Goal: Information Seeking & Learning: Understand process/instructions

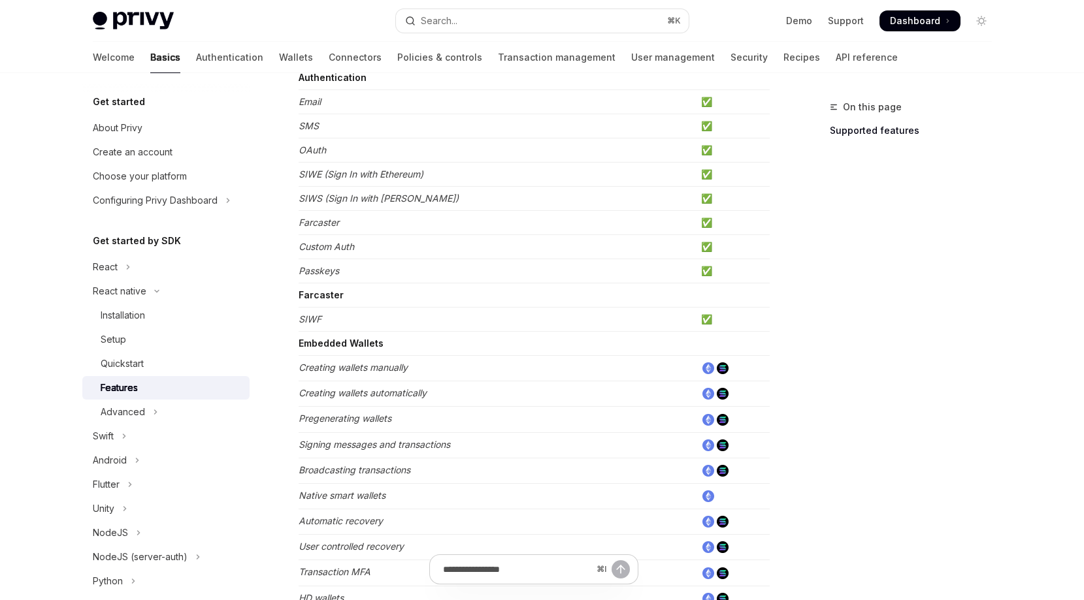
scroll to position [97, 0]
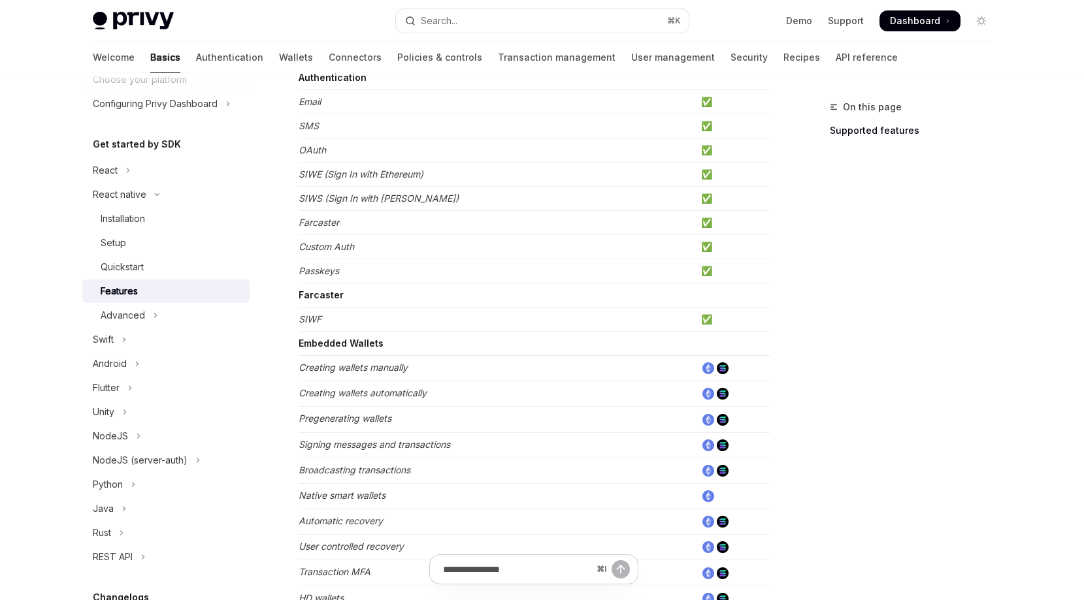
click at [853, 341] on div "On this page Supported features" at bounding box center [902, 349] width 199 height 501
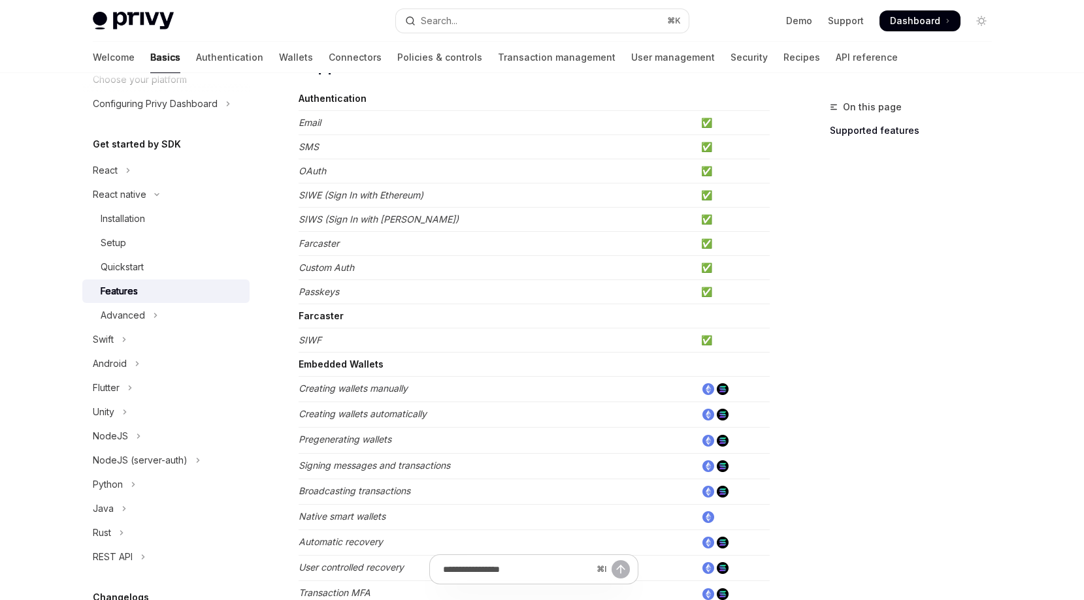
scroll to position [188, 0]
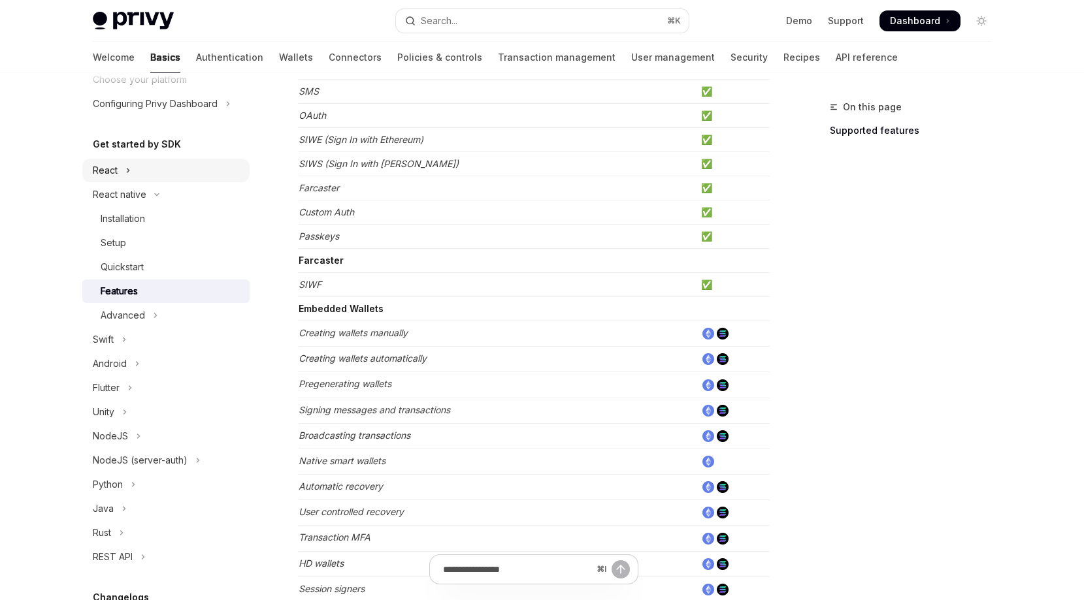
click at [133, 171] on button "React" at bounding box center [165, 171] width 167 height 24
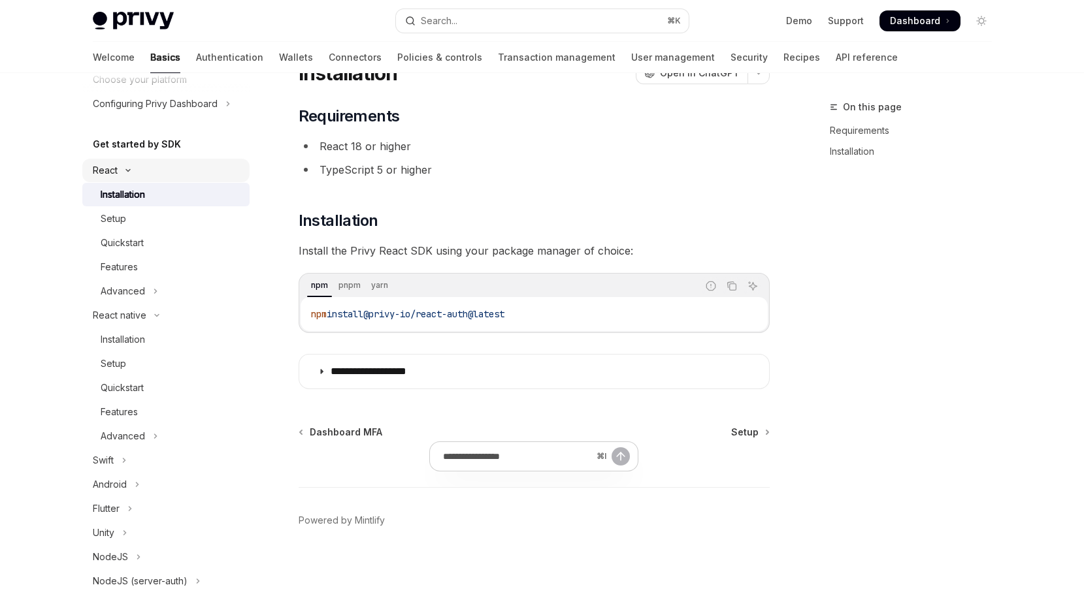
scroll to position [59, 0]
click at [126, 263] on div "Features" at bounding box center [119, 267] width 37 height 16
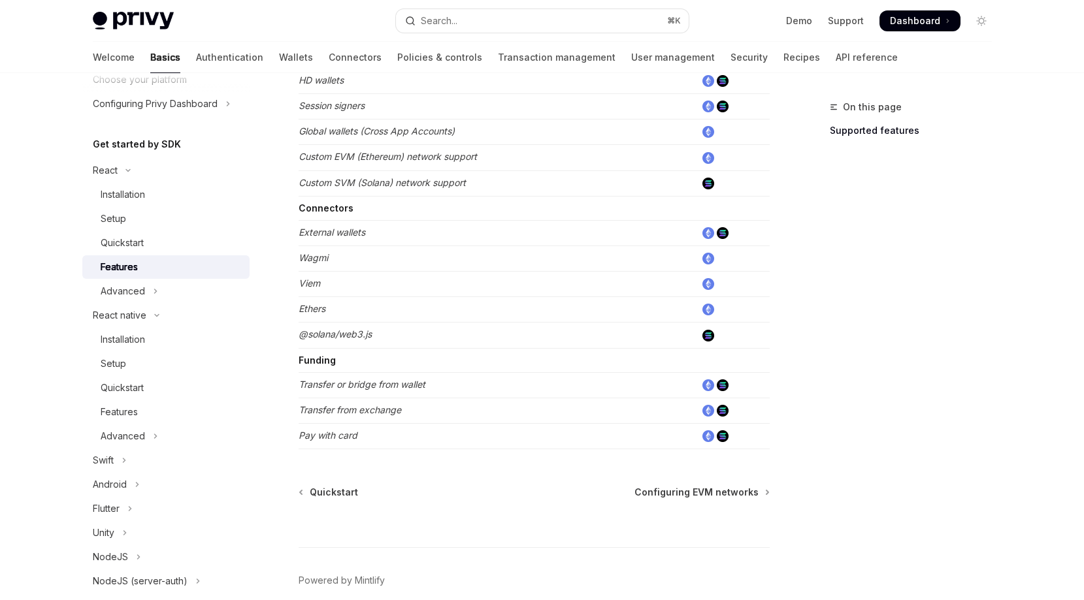
scroll to position [807, 0]
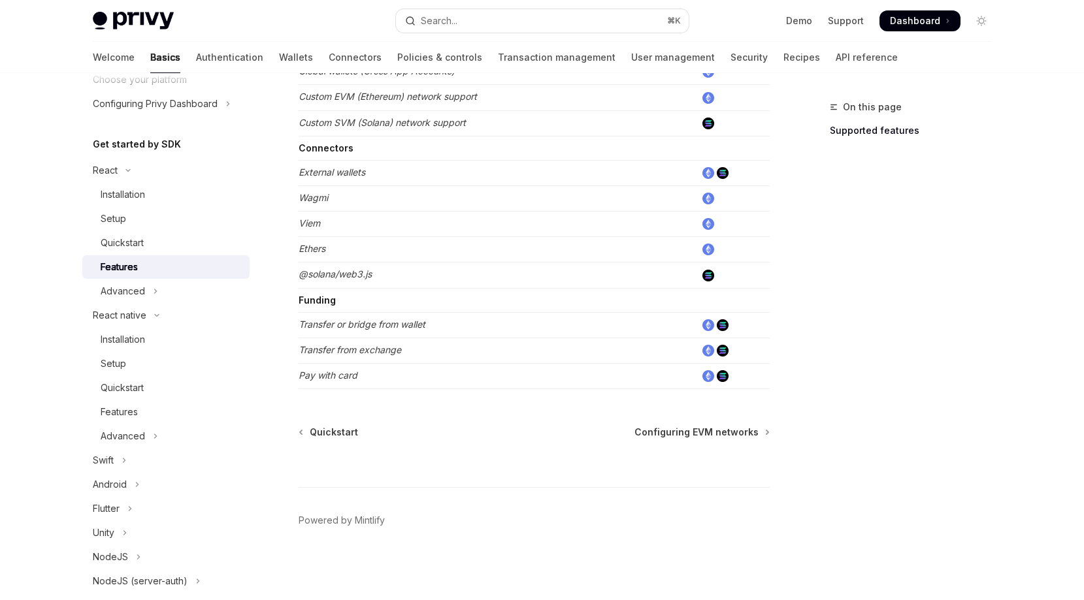
click at [749, 449] on div "⌘ I" at bounding box center [534, 463] width 471 height 48
click at [747, 432] on span "Configuring EVM networks" at bounding box center [696, 432] width 124 height 13
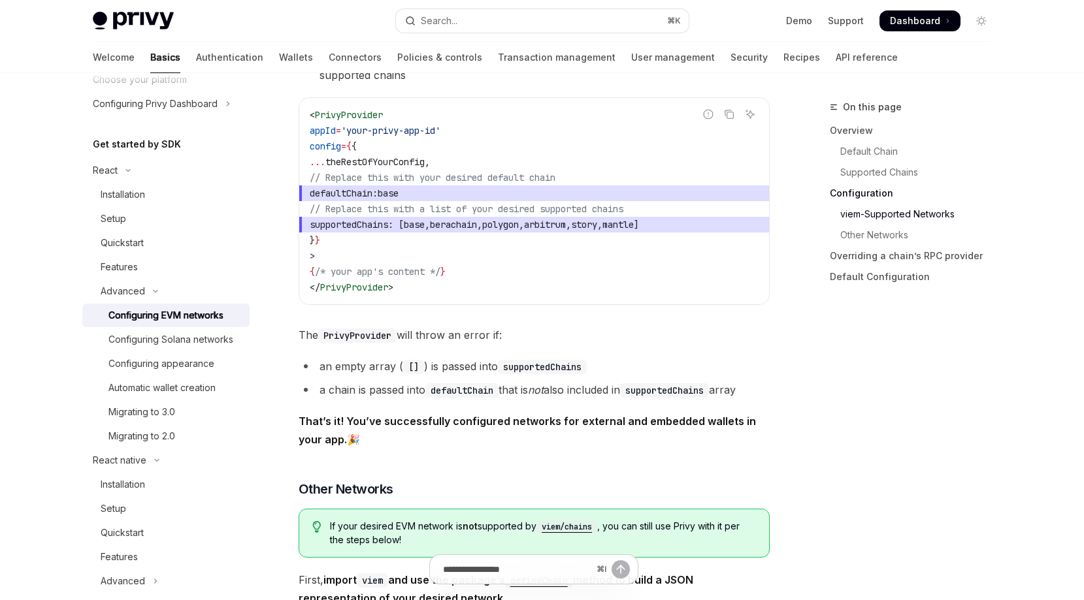
scroll to position [1774, 0]
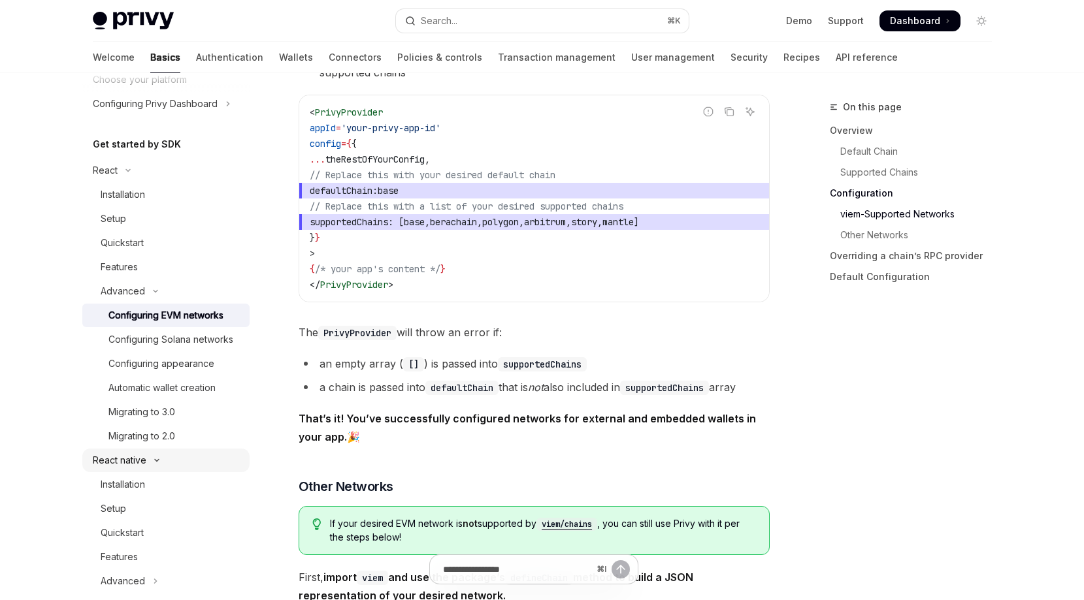
click at [138, 462] on div "React native" at bounding box center [120, 461] width 54 height 16
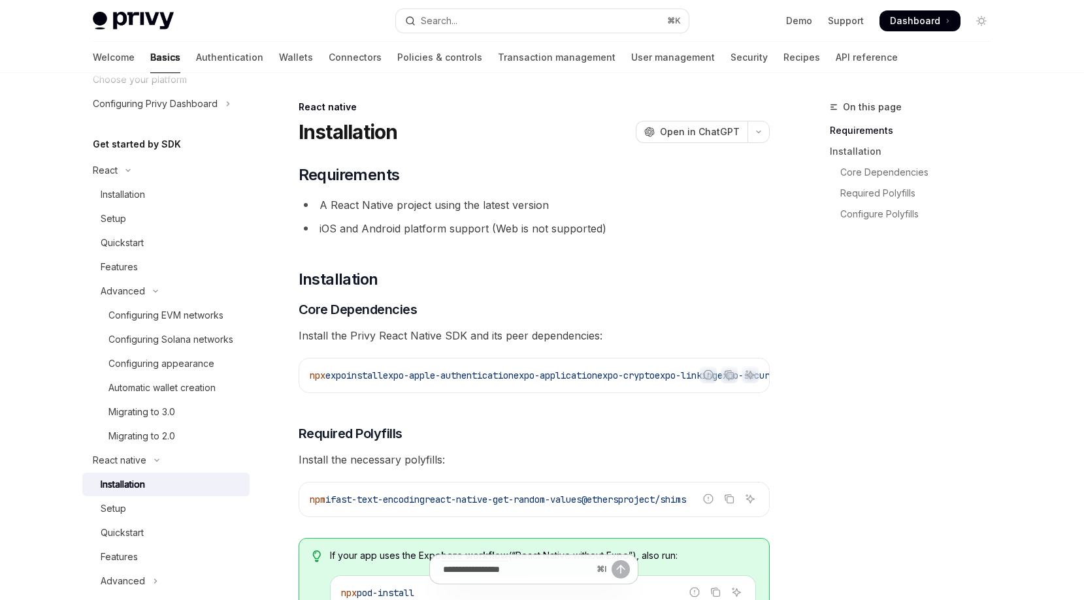
click at [136, 486] on div "Installation" at bounding box center [123, 485] width 44 height 16
click at [130, 507] on div "Setup" at bounding box center [171, 509] width 141 height 16
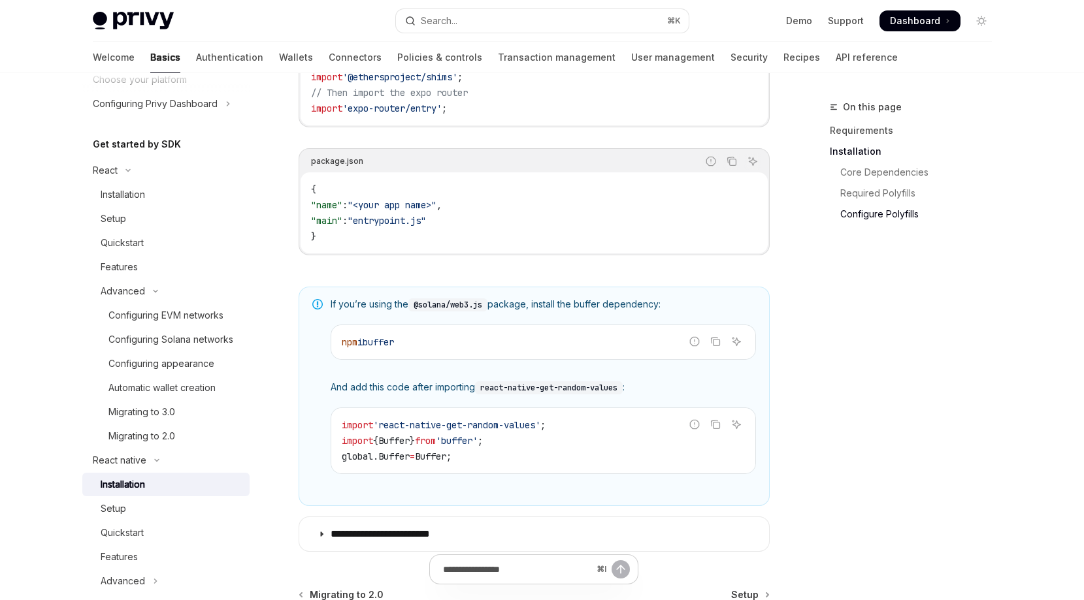
scroll to position [957, 0]
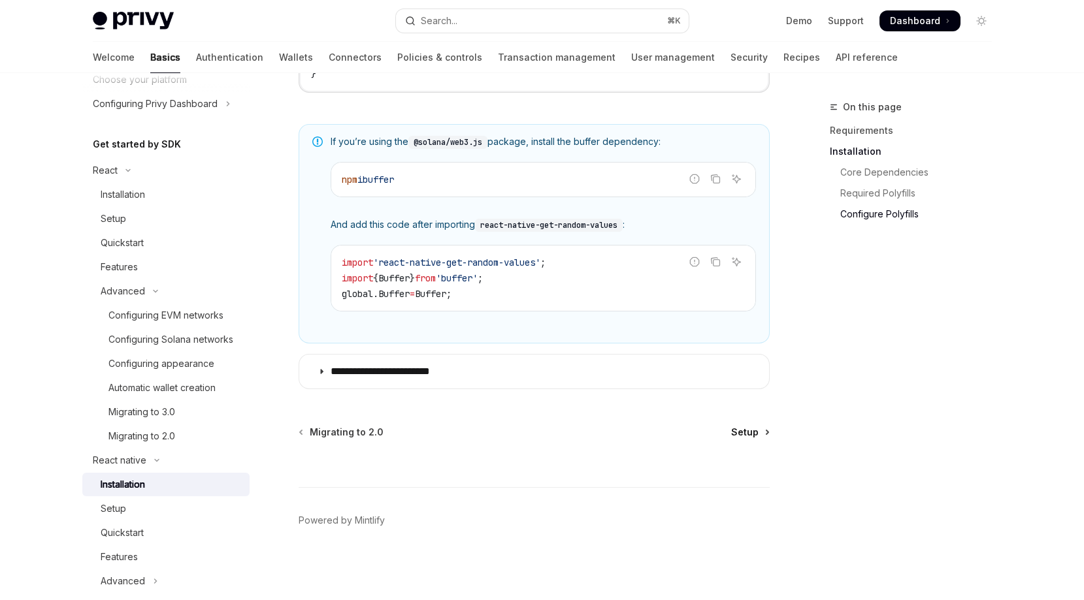
click at [745, 436] on span "Setup" at bounding box center [744, 432] width 27 height 13
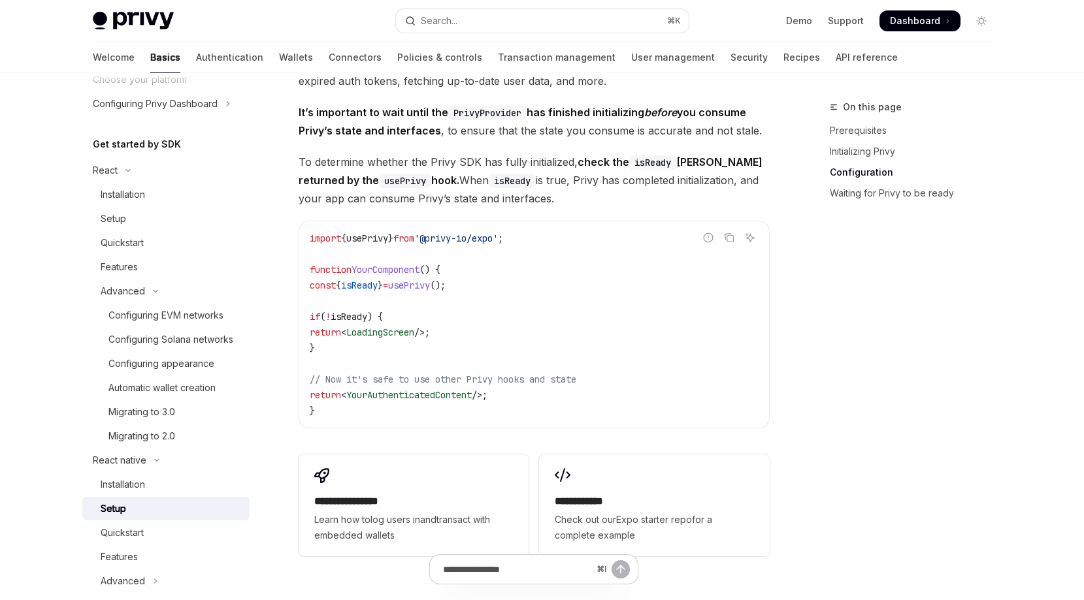
scroll to position [1207, 0]
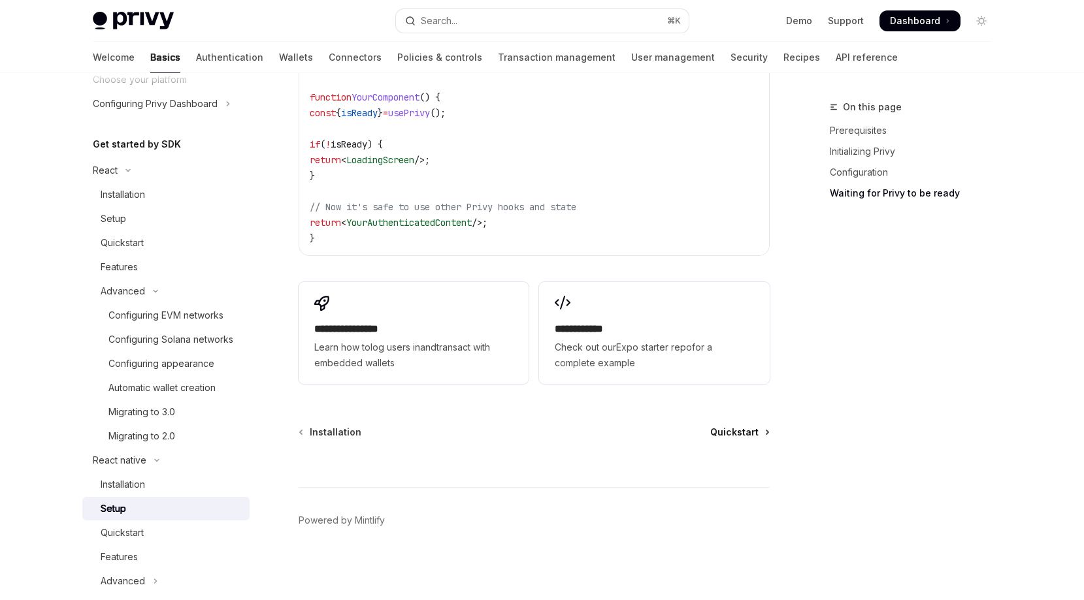
click at [743, 429] on span "Quickstart" at bounding box center [734, 432] width 48 height 13
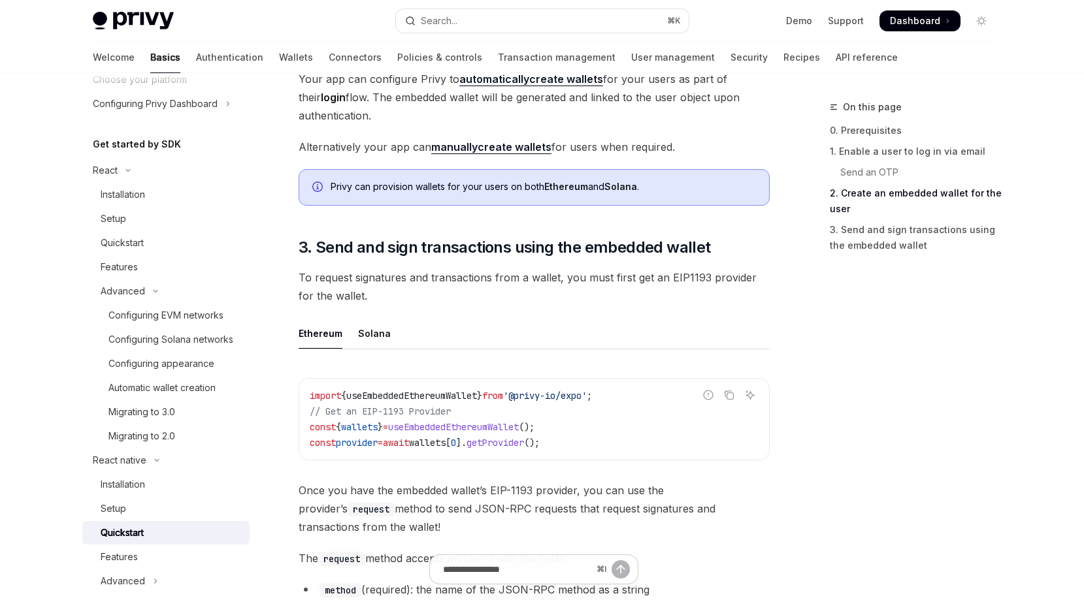
scroll to position [1334, 0]
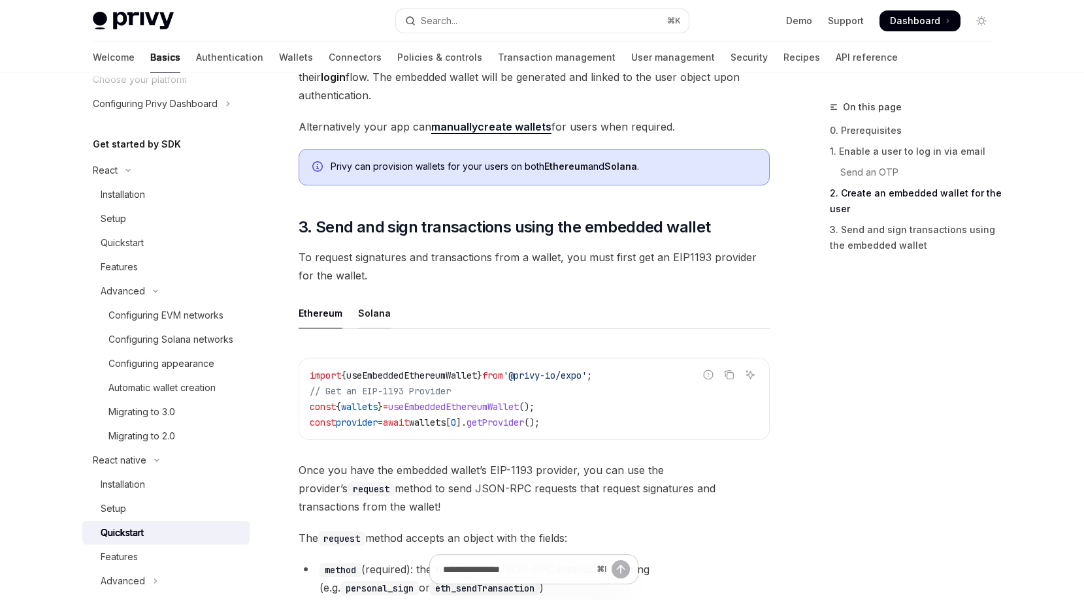
click at [377, 312] on div "Solana" at bounding box center [374, 313] width 33 height 31
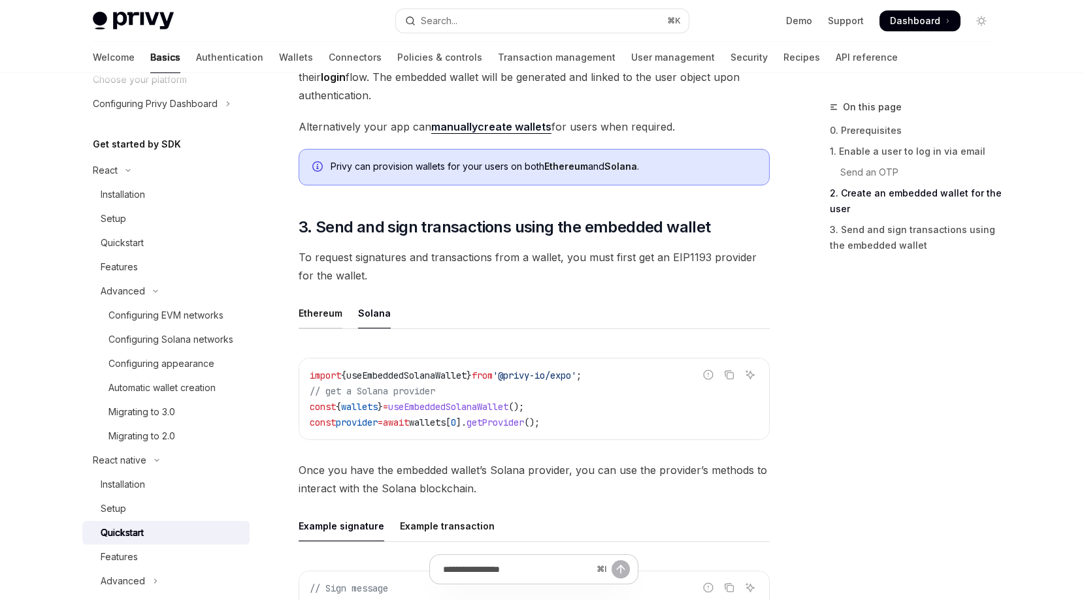
click at [315, 311] on div "Ethereum" at bounding box center [321, 313] width 44 height 31
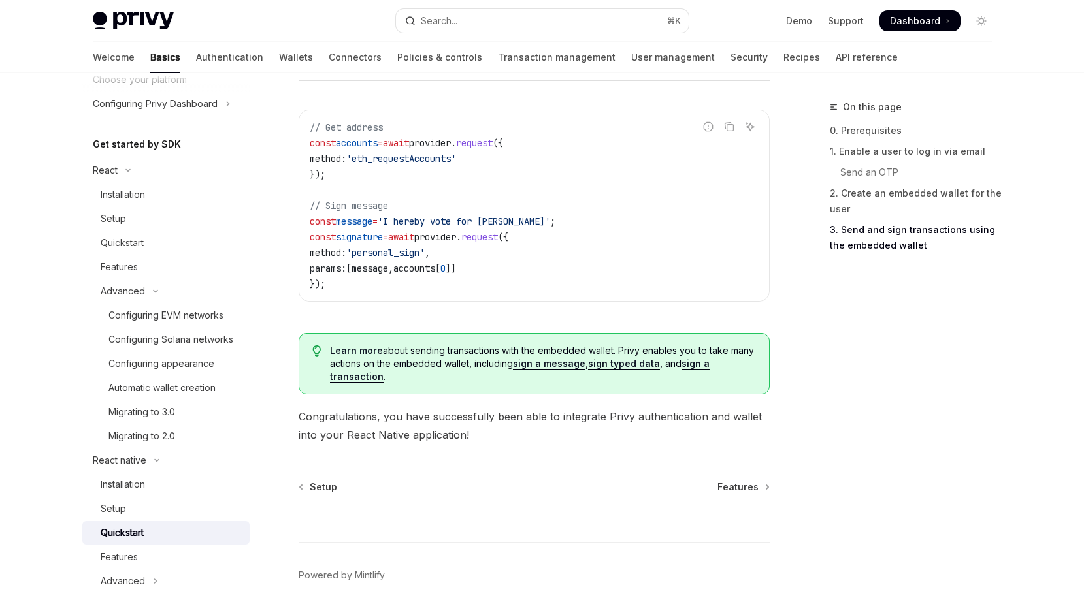
scroll to position [1924, 0]
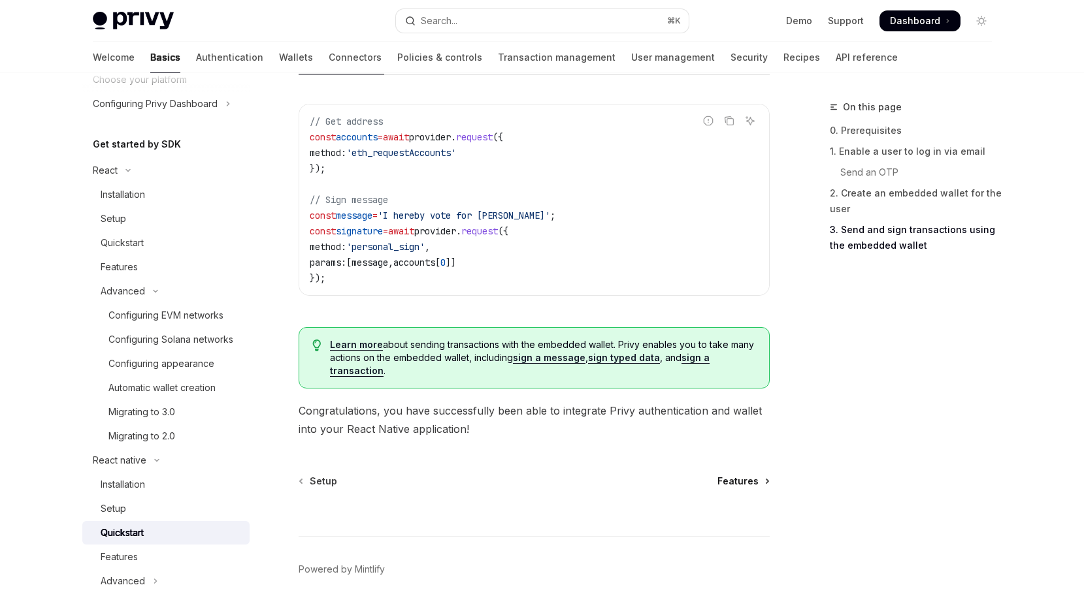
click at [738, 483] on span "Features" at bounding box center [737, 481] width 41 height 13
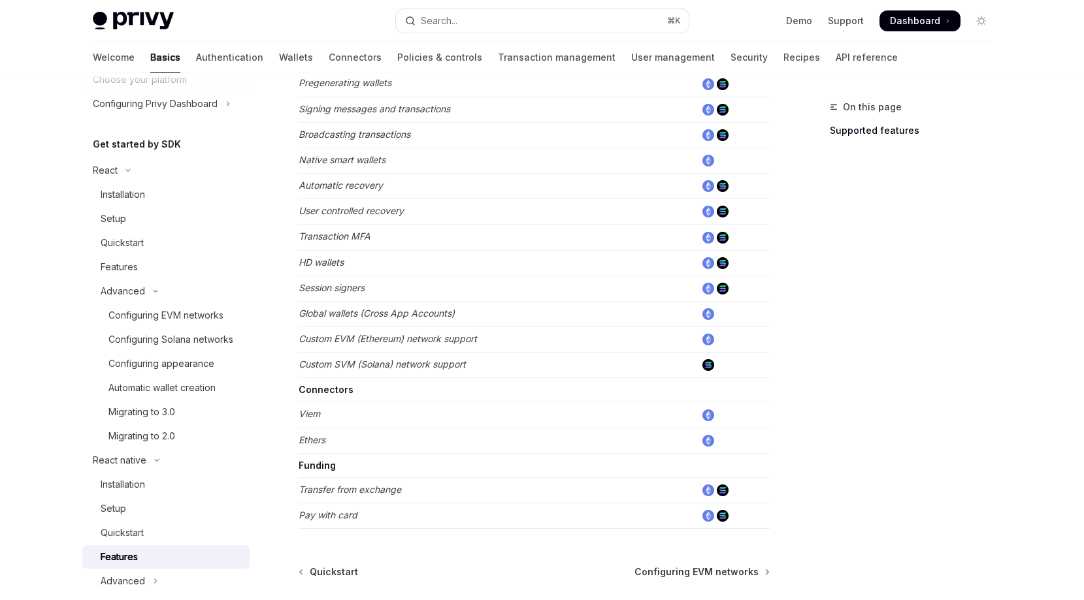
scroll to position [629, 0]
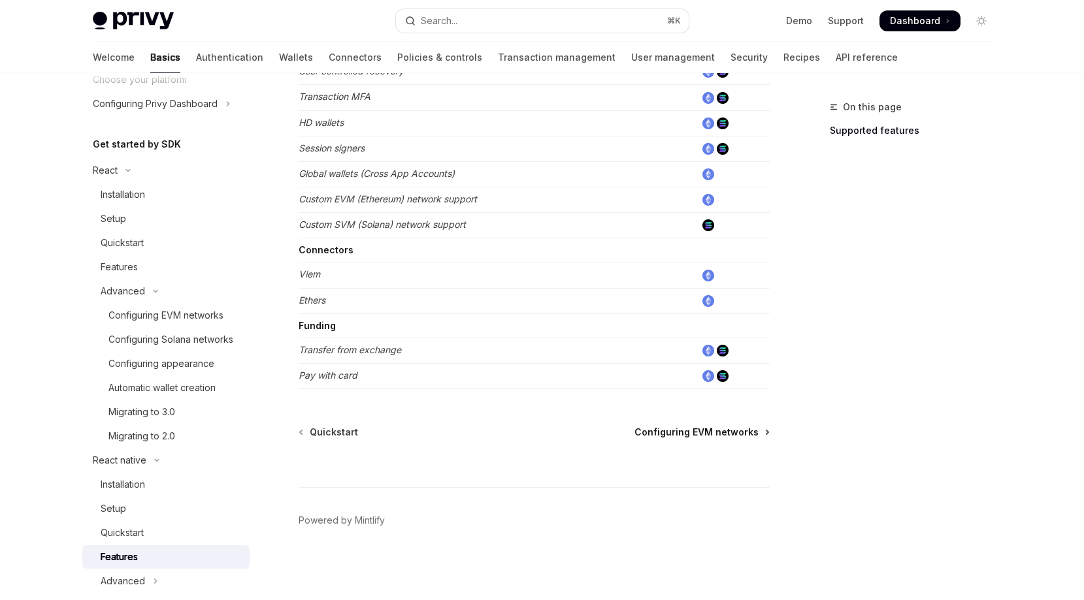
click at [747, 430] on span "Configuring EVM networks" at bounding box center [696, 432] width 124 height 13
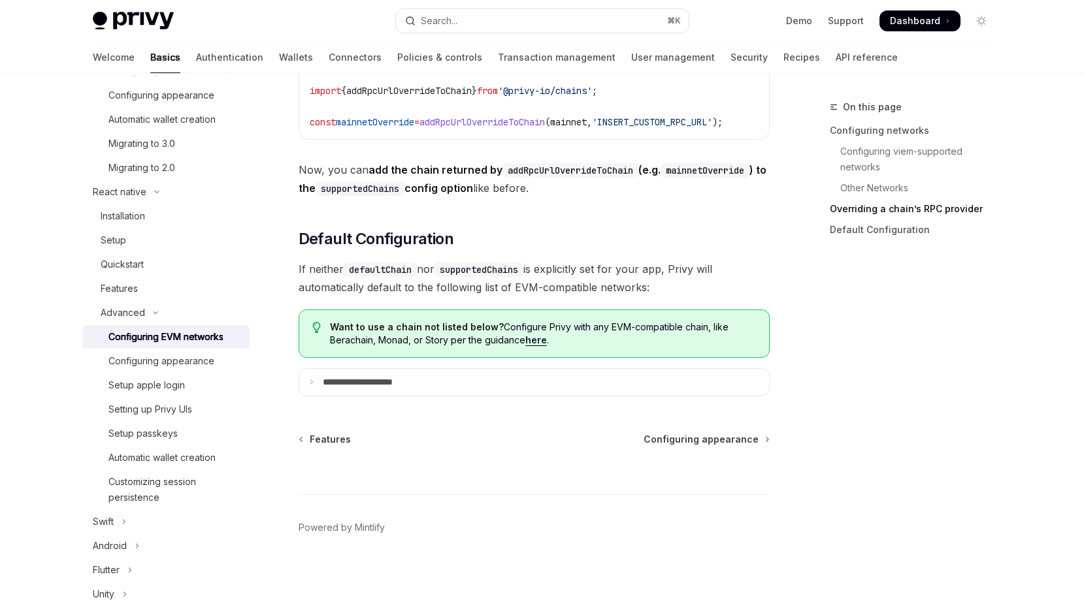
scroll to position [1749, 0]
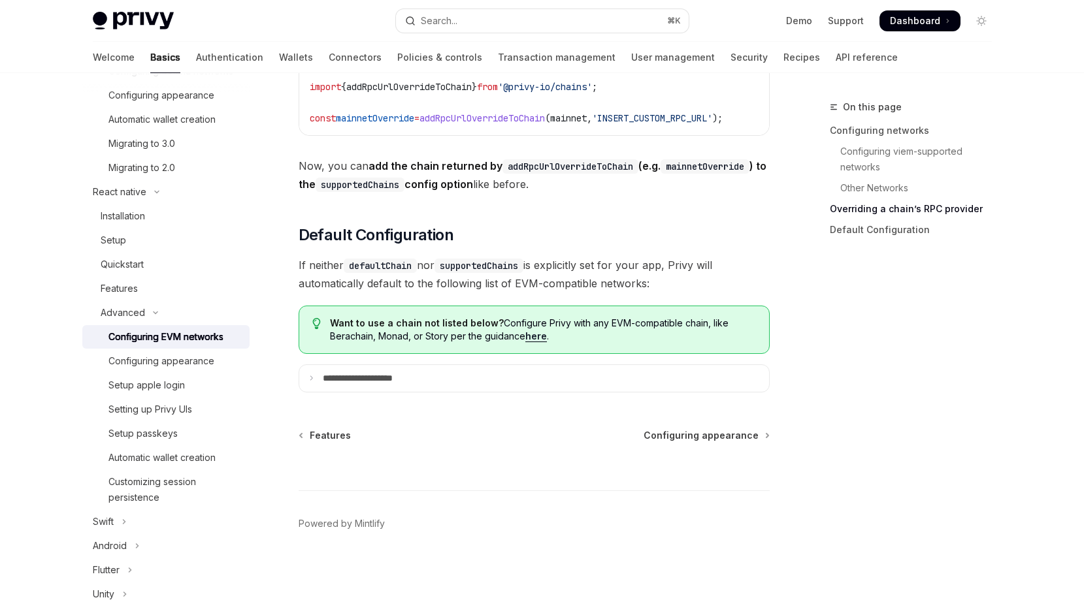
click at [741, 442] on span "Configuring appearance" at bounding box center [700, 435] width 115 height 13
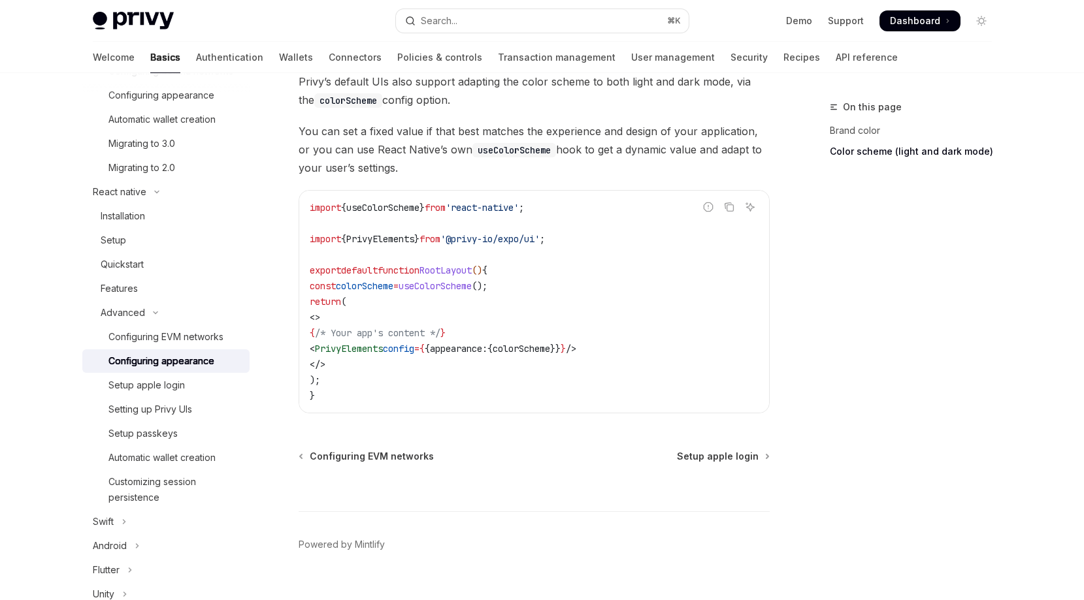
scroll to position [554, 0]
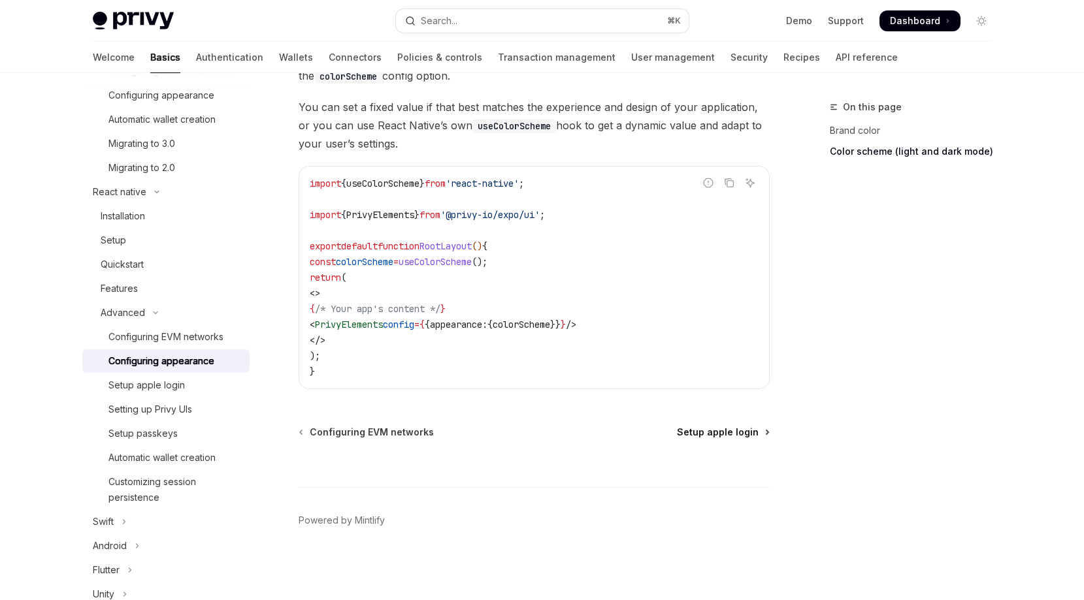
click at [713, 434] on span "Setup apple login" at bounding box center [718, 432] width 82 height 13
type textarea "*"
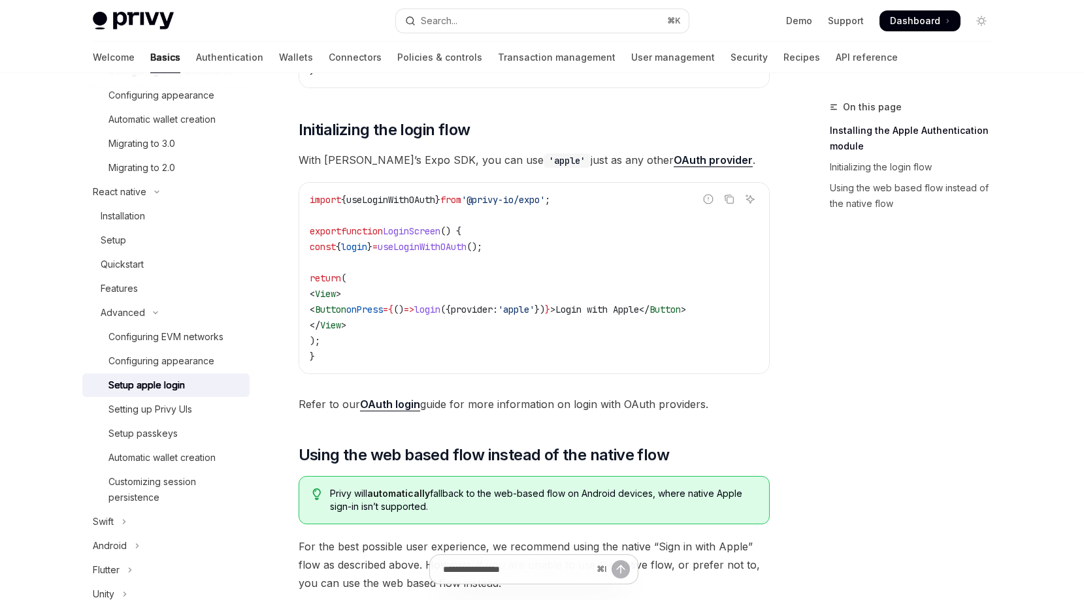
scroll to position [613, 0]
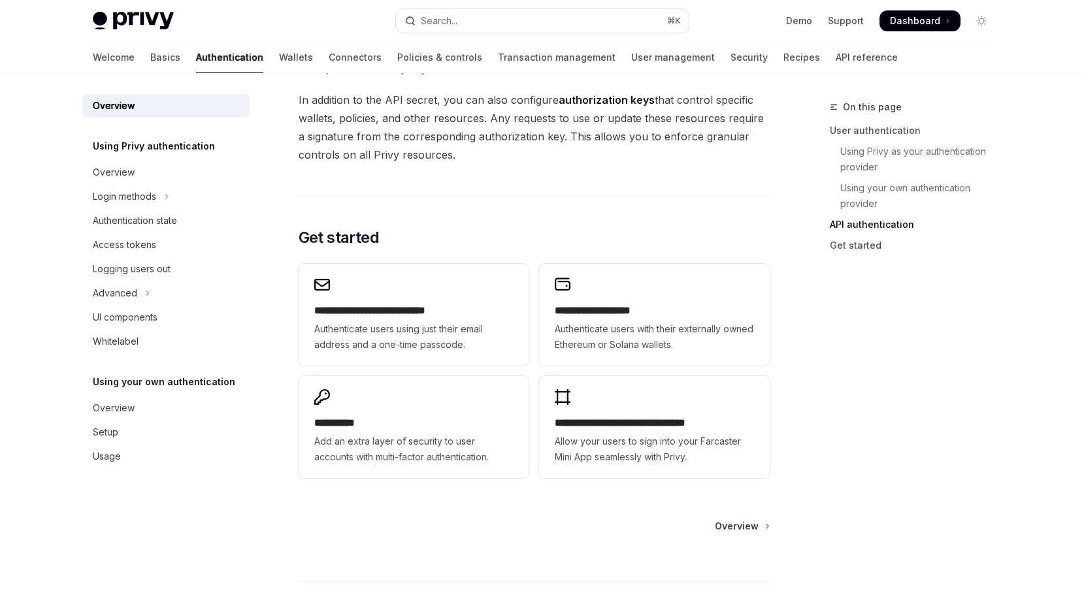
scroll to position [963, 0]
click at [828, 295] on div "On this page User authentication Using Privy as your authentication provider Us…" at bounding box center [902, 349] width 199 height 501
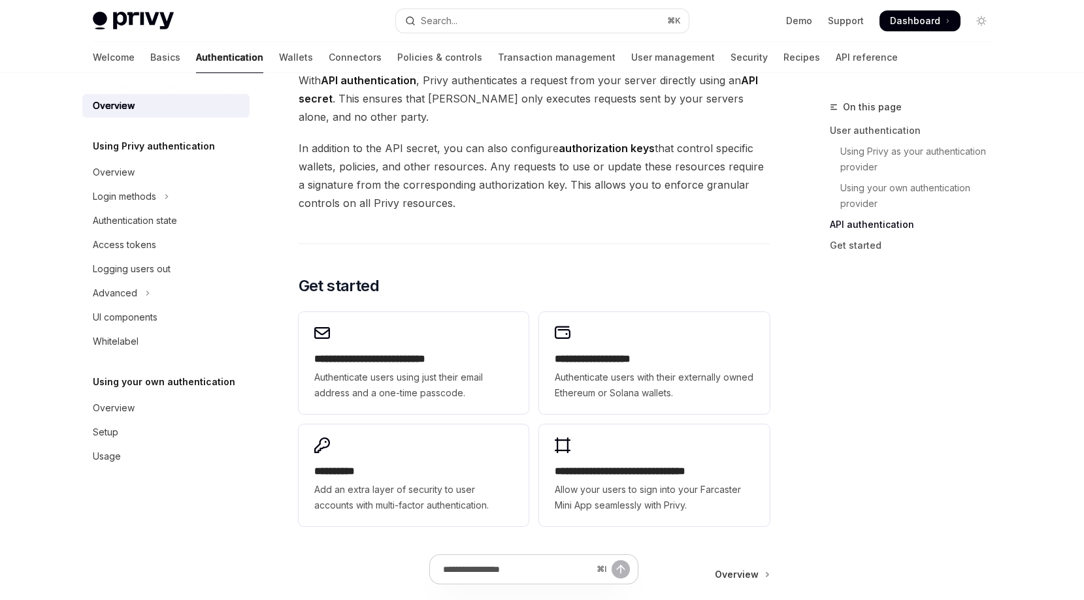
scroll to position [911, 0]
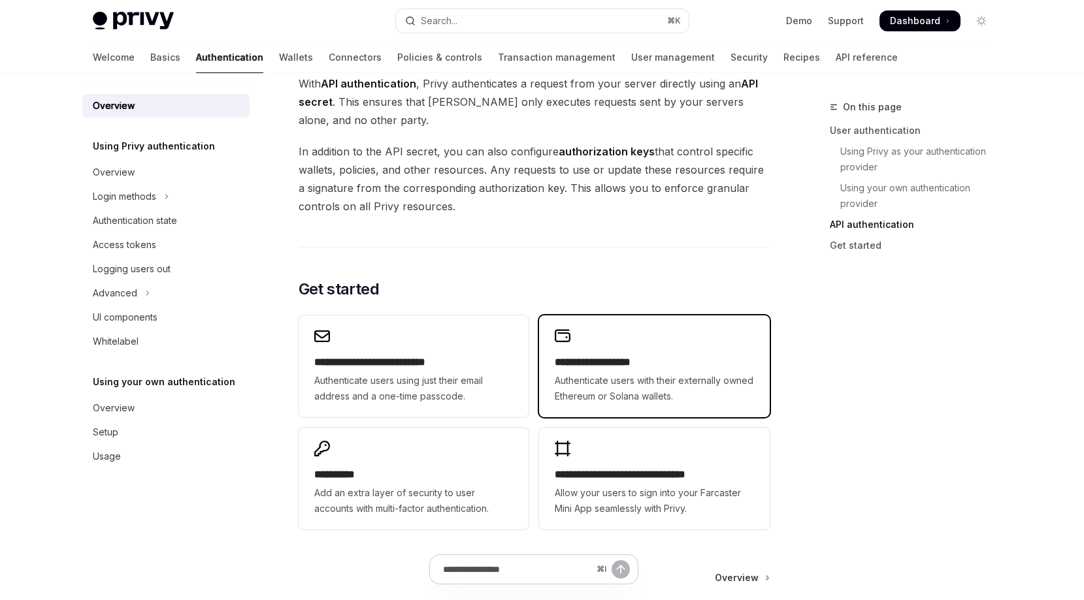
click at [601, 362] on h2 "**********" at bounding box center [654, 363] width 199 height 16
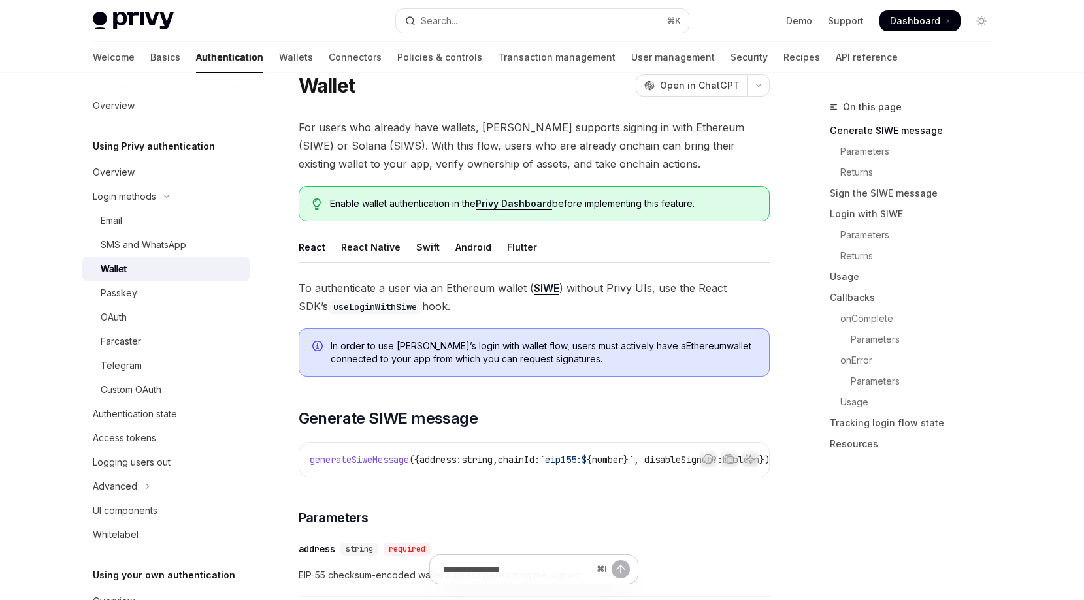
scroll to position [47, 0]
click at [380, 247] on div "React Native" at bounding box center [370, 246] width 59 height 31
type textarea "*"
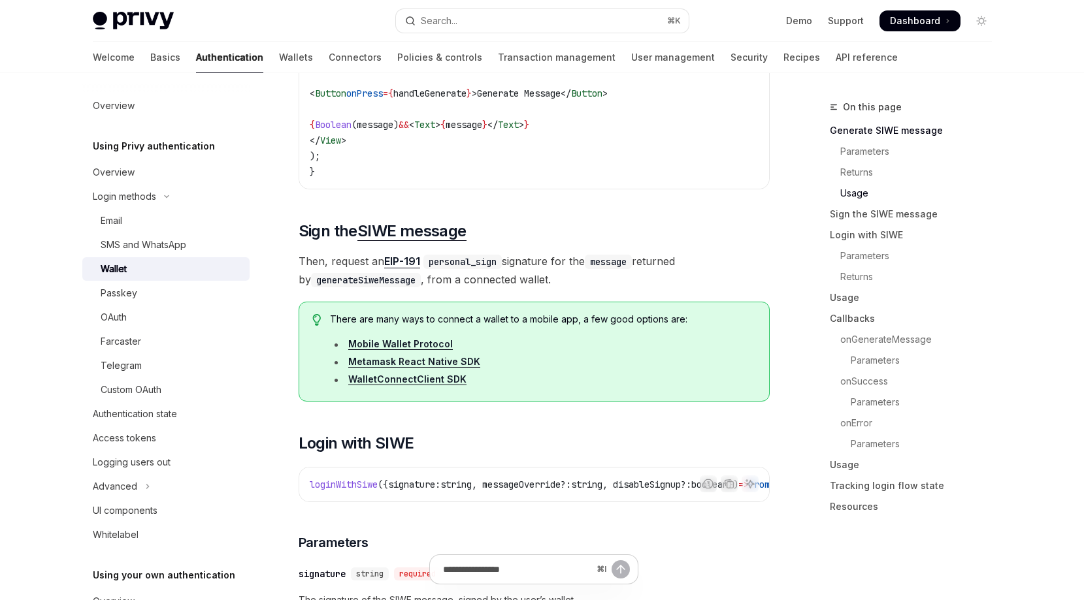
scroll to position [1736, 0]
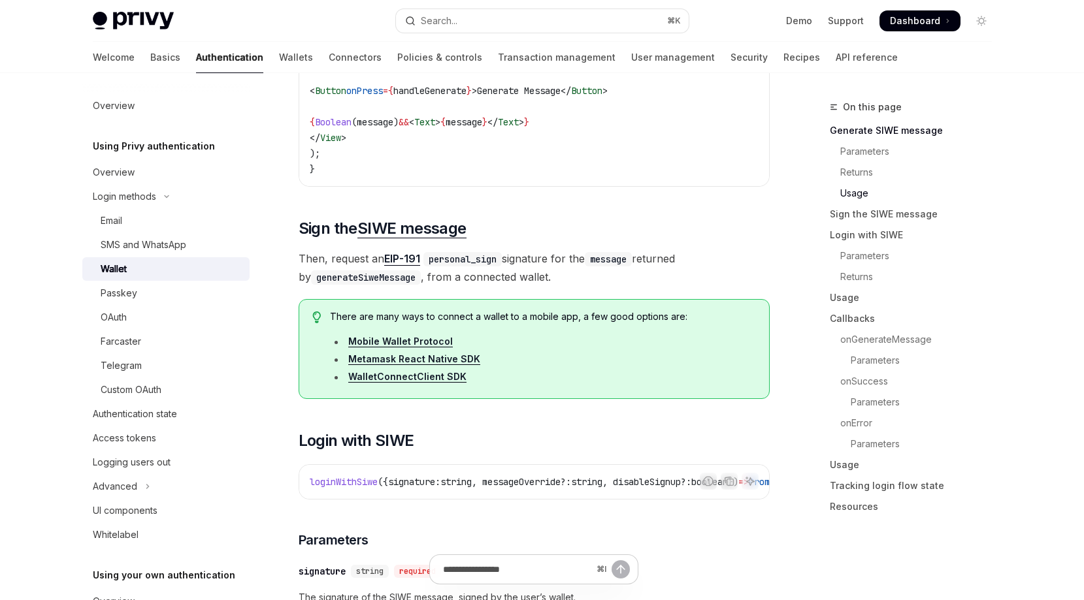
click at [439, 348] on link "Mobile Wallet Protocol" at bounding box center [400, 342] width 105 height 12
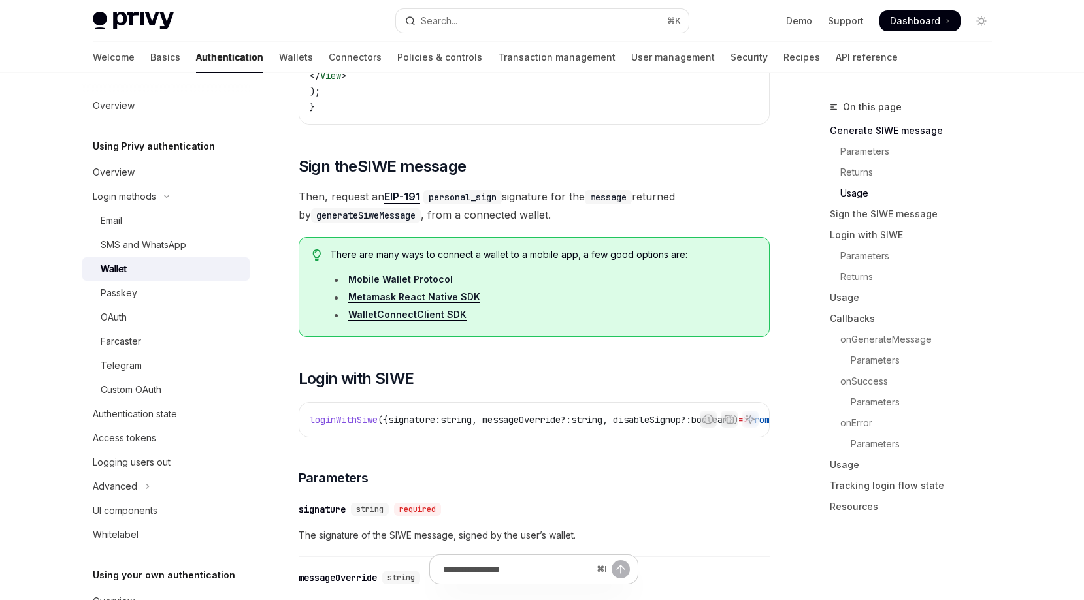
scroll to position [1795, 0]
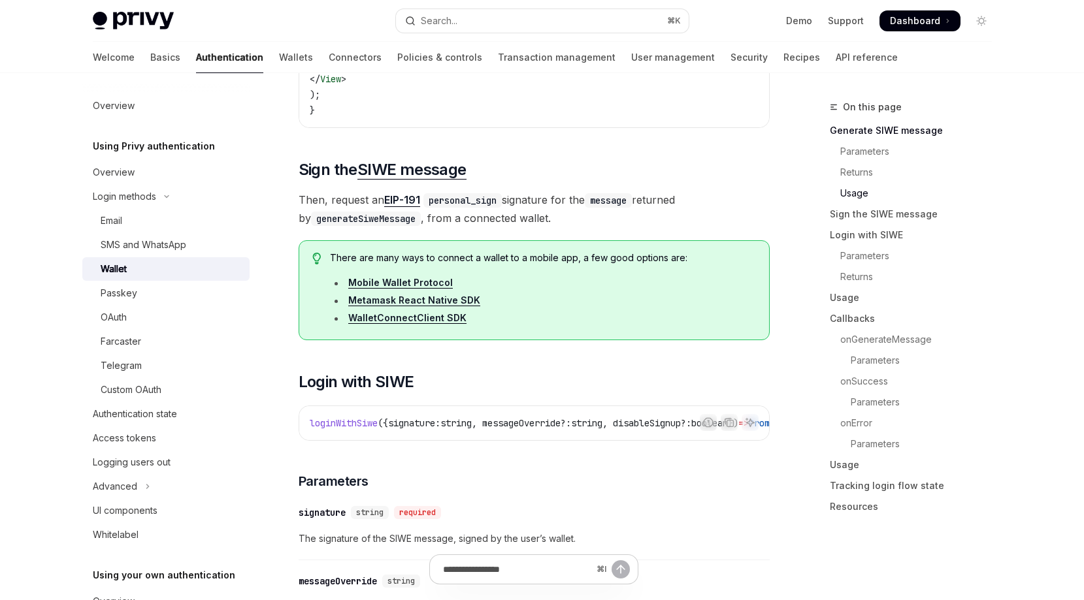
click at [460, 305] on link "Metamask React Native SDK" at bounding box center [414, 301] width 132 height 12
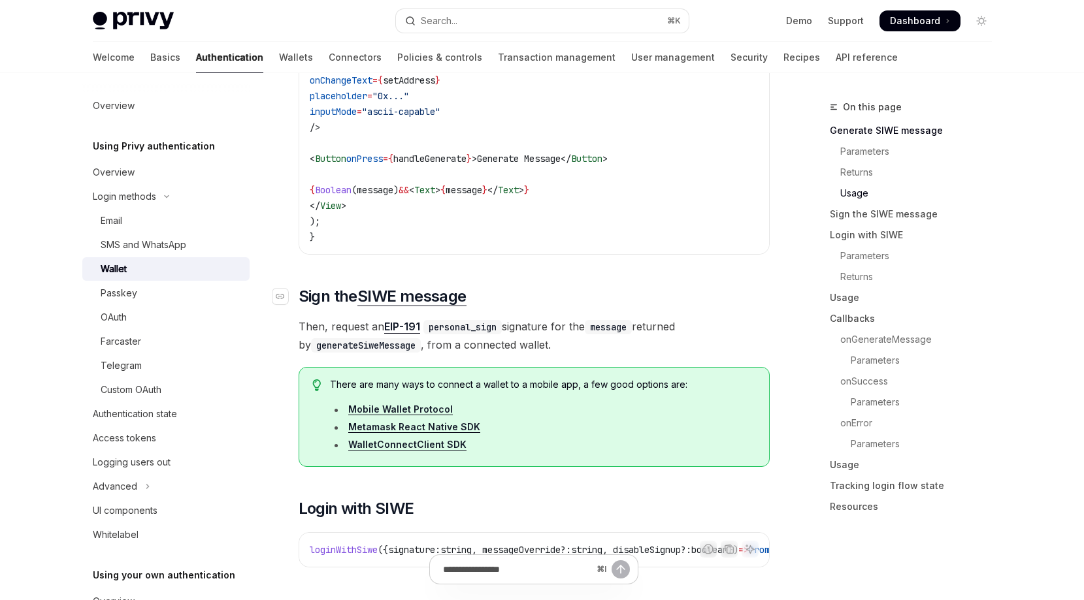
scroll to position [1667, 0]
